Goal: Transaction & Acquisition: Book appointment/travel/reservation

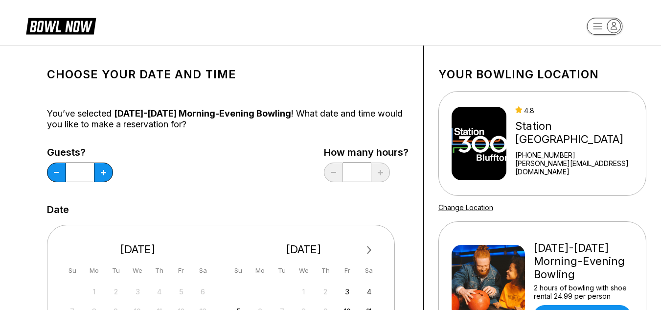
click at [53, 26] on icon at bounding box center [68, 26] width 47 height 11
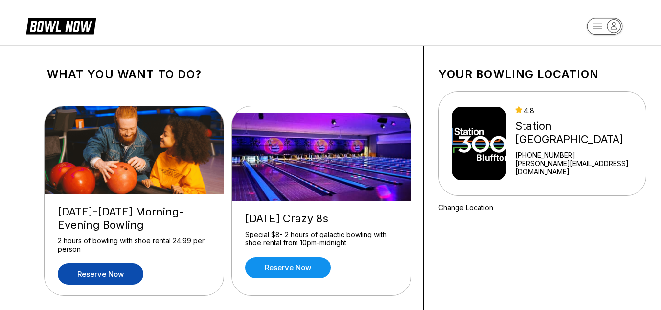
click at [107, 271] on link "Reserve now" at bounding box center [101, 273] width 86 height 21
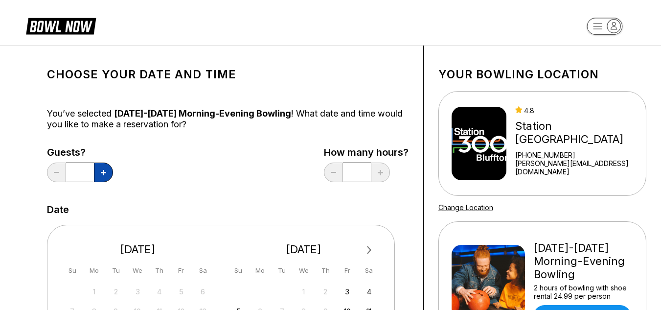
click at [106, 171] on icon at bounding box center [103, 172] width 5 height 5
click at [103, 181] on button at bounding box center [103, 172] width 19 height 20
click at [106, 177] on button at bounding box center [103, 172] width 19 height 20
click at [108, 176] on button at bounding box center [103, 172] width 19 height 20
click at [107, 173] on button at bounding box center [103, 172] width 19 height 20
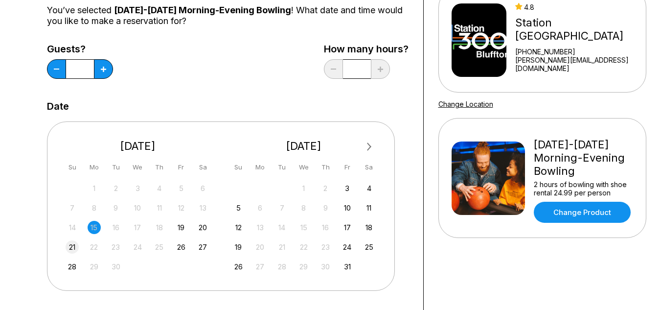
click at [73, 247] on div "21" at bounding box center [72, 246] width 13 height 13
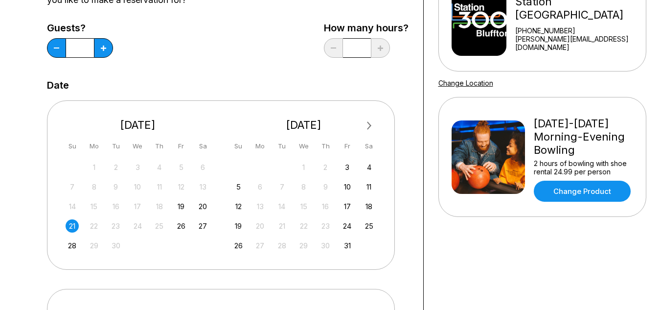
scroll to position [113, 0]
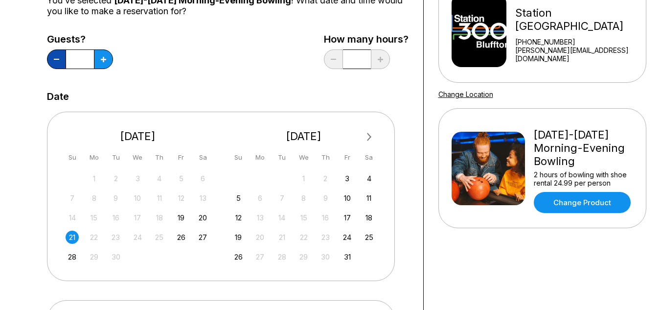
click at [62, 60] on button at bounding box center [56, 59] width 19 height 20
type input "*"
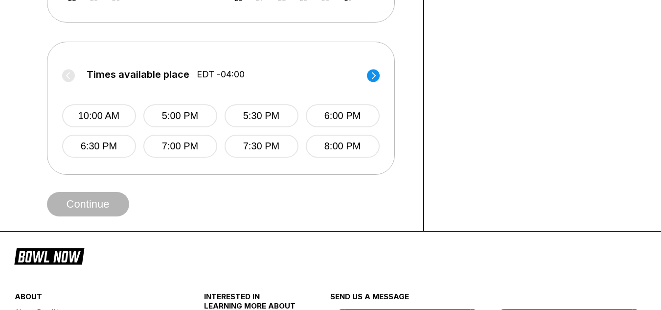
scroll to position [369, 0]
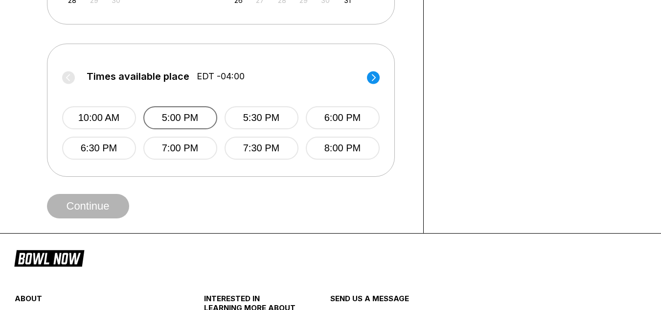
click at [169, 119] on button "5:00 PM" at bounding box center [180, 117] width 74 height 23
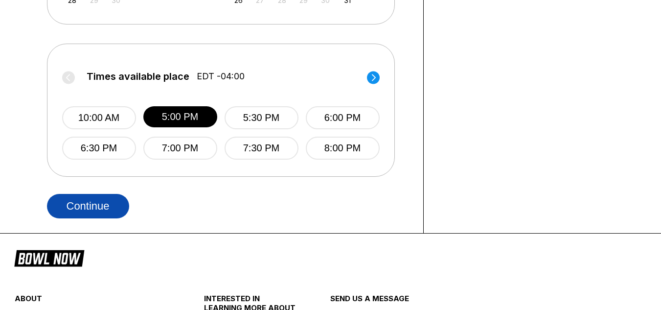
click at [100, 207] on button "Continue" at bounding box center [88, 206] width 82 height 24
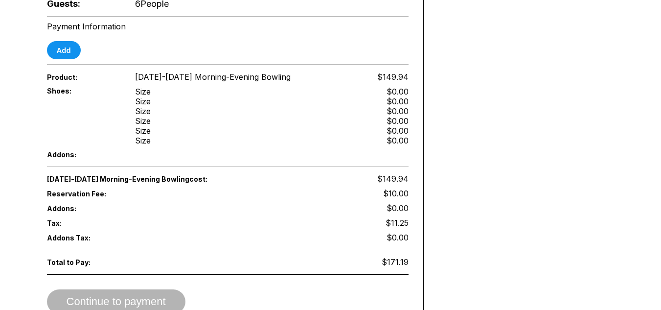
scroll to position [368, 0]
